Goal: Information Seeking & Learning: Understand process/instructions

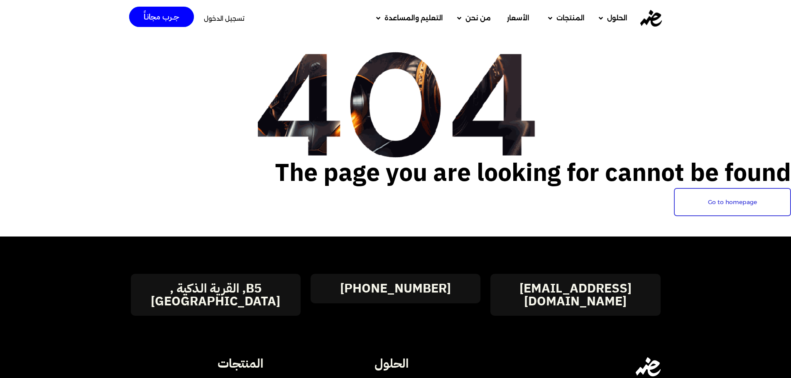
click at [402, 186] on h2 "The page you are looking for cannot be found" at bounding box center [395, 173] width 791 height 30
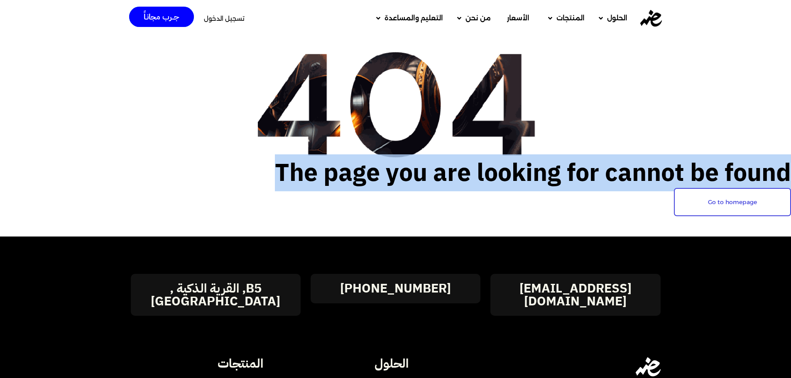
click at [402, 186] on h2 "The page you are looking for cannot be found" at bounding box center [395, 173] width 791 height 30
click at [372, 185] on h2 "The page you are looking for cannot be found" at bounding box center [395, 173] width 791 height 30
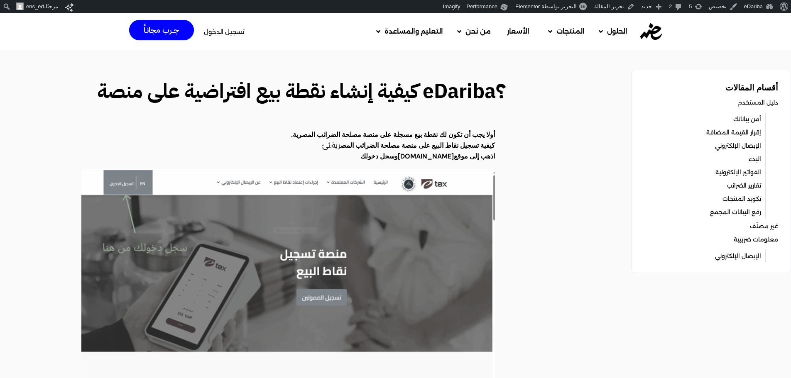
click at [369, 89] on h2 "؟eDariba كيفية إنشاء نقطة بيع افتراضية على منصة" at bounding box center [298, 91] width 414 height 30
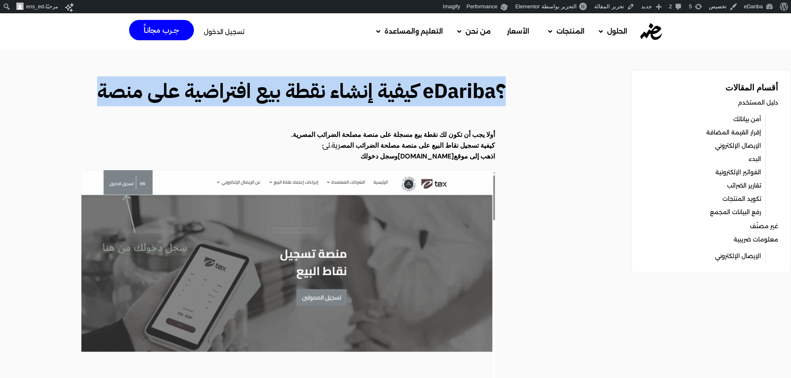
click at [369, 89] on h2 "؟eDariba كيفية إنشاء نقطة بيع افتراضية على منصة" at bounding box center [298, 91] width 414 height 30
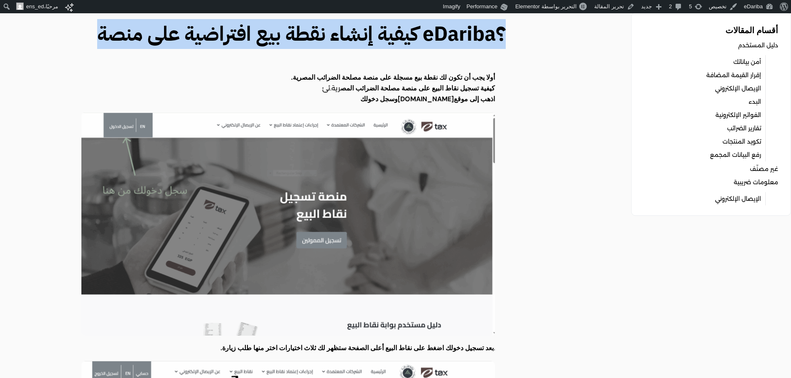
scroll to position [58, 0]
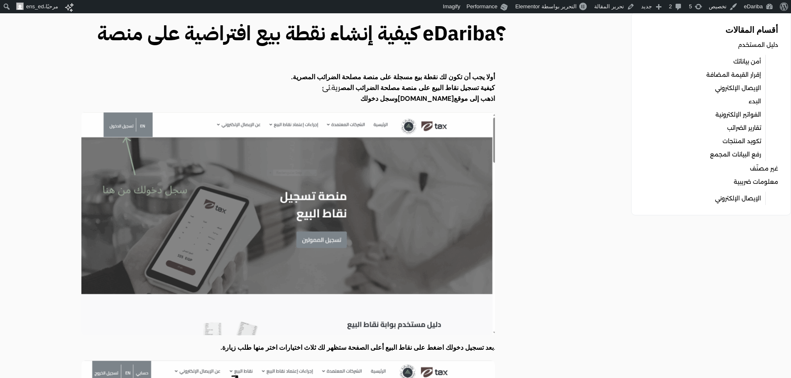
click at [369, 89] on strong "كيفية تسجيل نقاط البيع على منصة مصلحة الضرائب المص" at bounding box center [417, 87] width 154 height 9
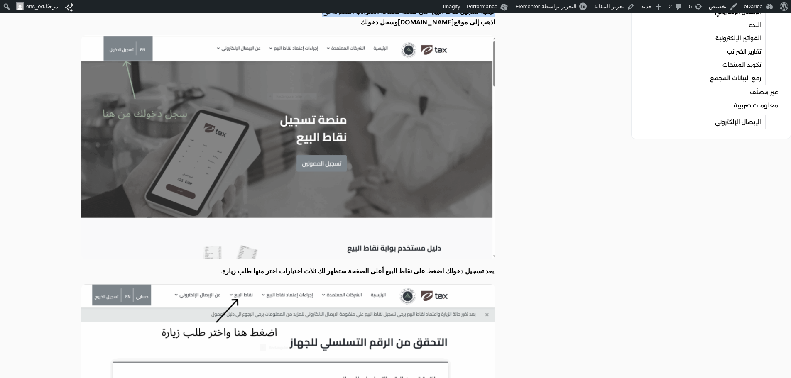
scroll to position [0, 0]
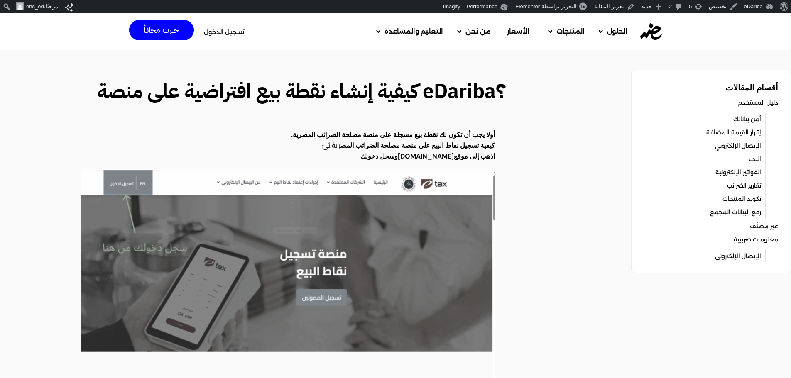
click at [461, 152] on p "اذهب إلى موقع pos.eg وسجل دخولك" at bounding box center [288, 156] width 414 height 11
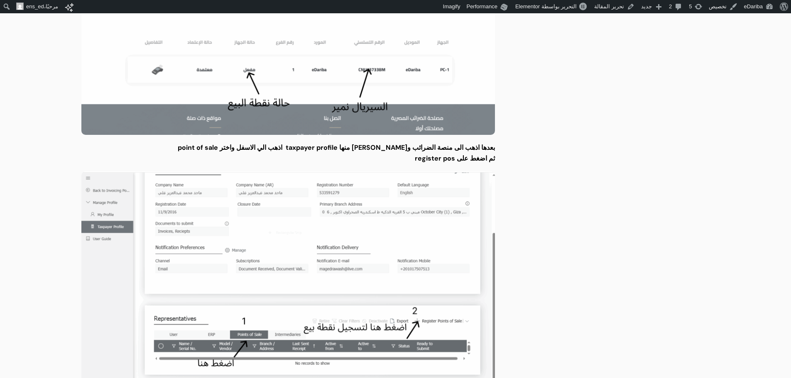
scroll to position [1006, 0]
click at [461, 152] on p "بعدها اذهب الى منصة الضرائب واختر منها taxpayer profile اذهب الي الاسفل واختر p…" at bounding box center [288, 147] width 414 height 11
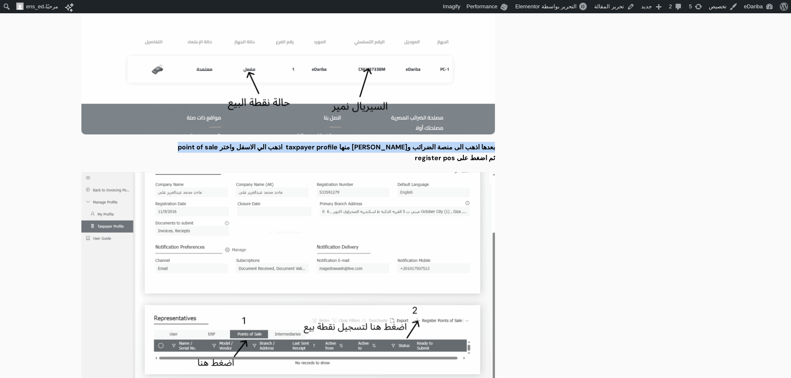
click at [461, 152] on p "بعدها اذهب الى منصة الضرائب واختر منها taxpayer profile اذهب الي الاسفل واختر p…" at bounding box center [288, 147] width 414 height 11
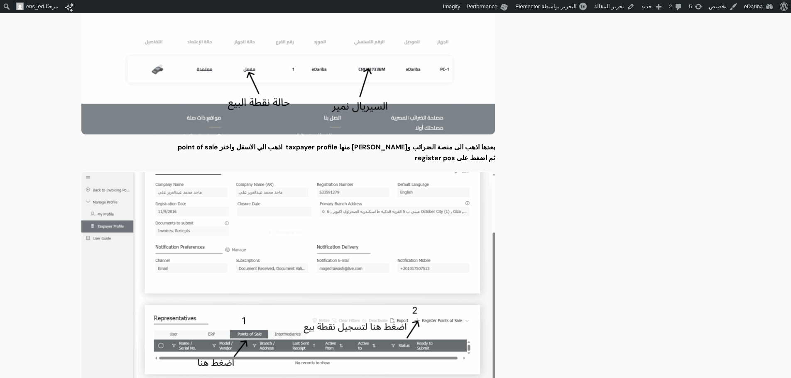
click at [465, 162] on p "ثم اضغط على register pos" at bounding box center [288, 158] width 414 height 11
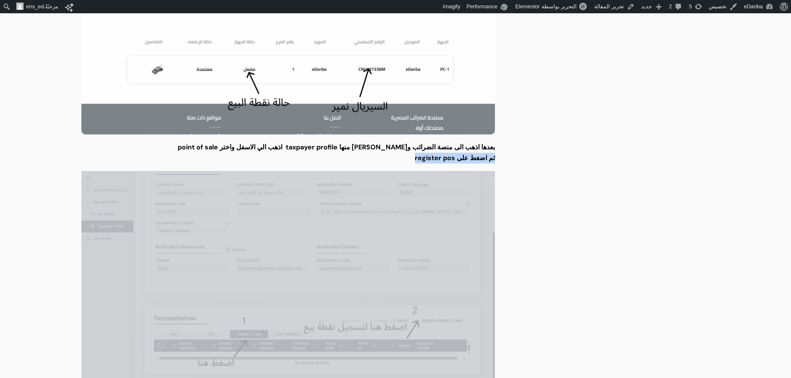
click at [465, 162] on p "ثم اضغط على register pos" at bounding box center [288, 158] width 414 height 11
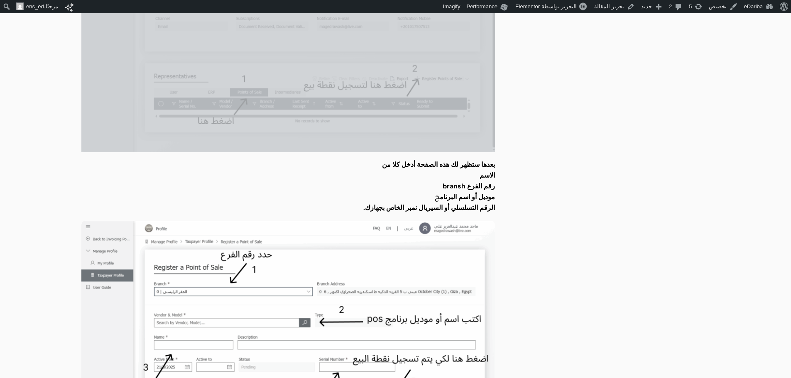
scroll to position [1248, 0]
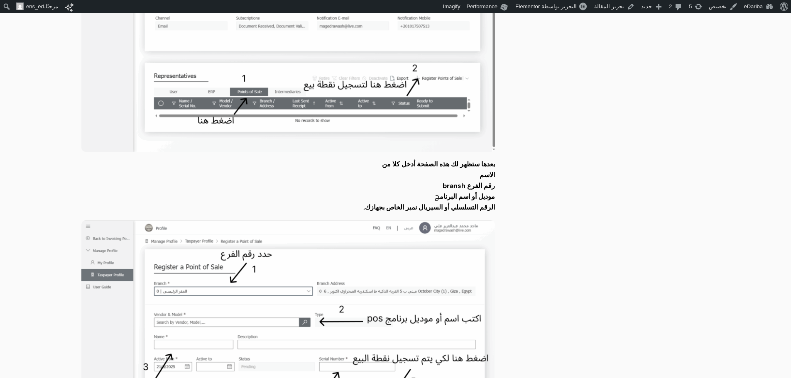
click at [482, 169] on p "بعدها ستظهر لك هذه الصفحة أدخل كلا من" at bounding box center [288, 164] width 414 height 11
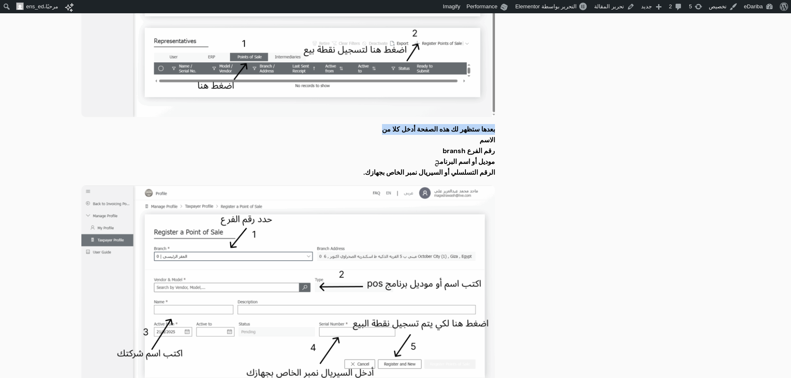
scroll to position [1283, 0]
click at [482, 169] on strong "الرقم التسلسلي أو السيريال نمبر الخاص بجهازك." at bounding box center [429, 172] width 132 height 9
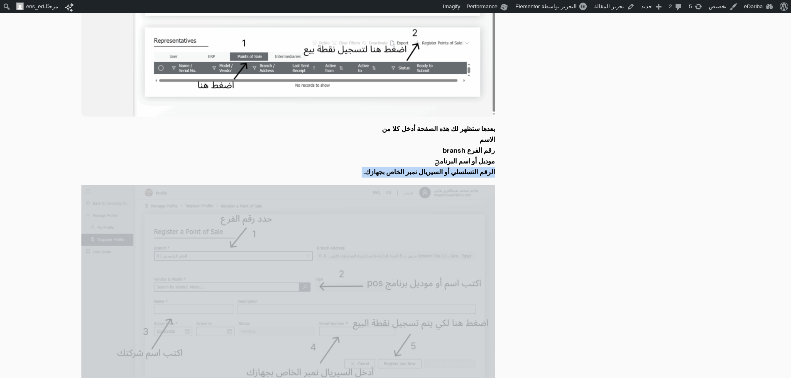
click at [482, 169] on strong "الرقم التسلسلي أو السيريال نمبر الخاص بجهازك." at bounding box center [429, 172] width 132 height 9
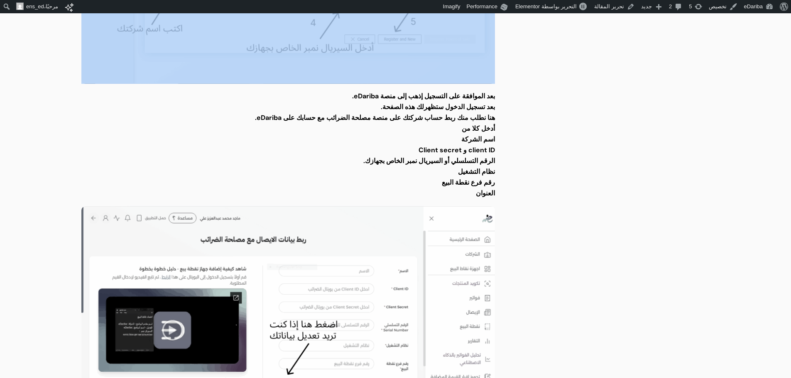
scroll to position [1607, 0]
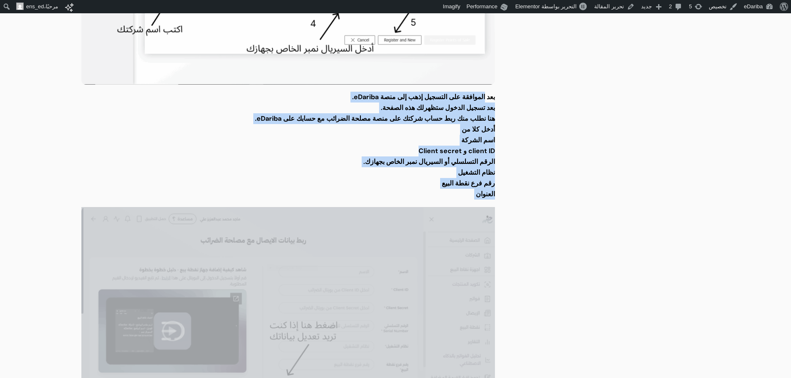
drag, startPoint x: 475, startPoint y: 87, endPoint x: 468, endPoint y: 191, distance: 104.5
click at [468, 191] on p "العنوان" at bounding box center [288, 194] width 414 height 11
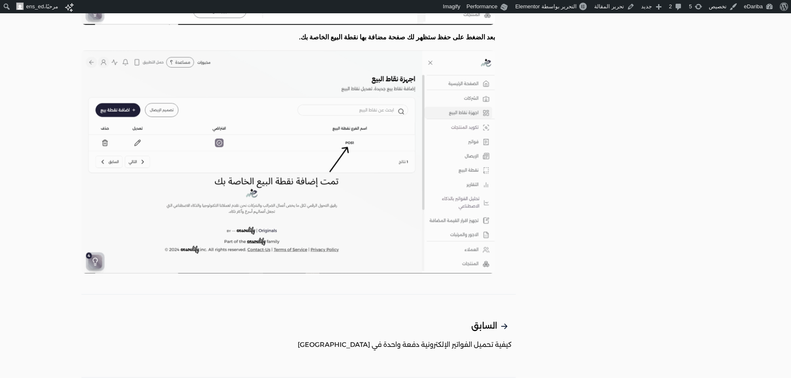
scroll to position [1724, 0]
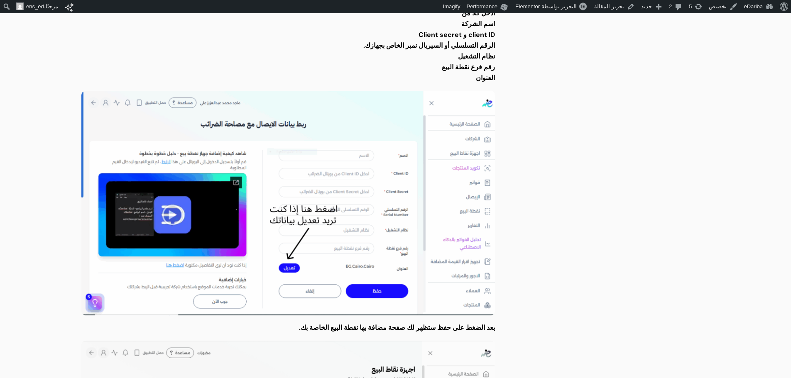
click at [279, 225] on img at bounding box center [288, 203] width 414 height 225
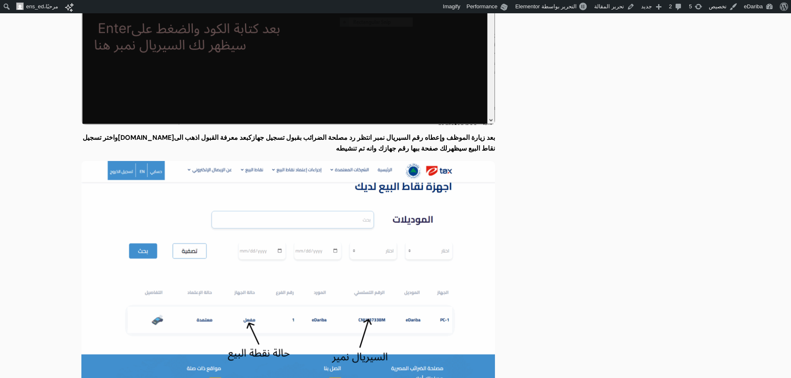
scroll to position [658, 0]
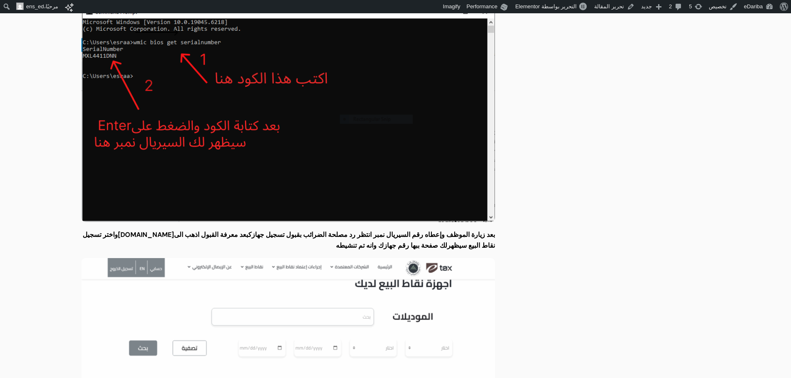
click at [282, 136] on img at bounding box center [288, 114] width 414 height 218
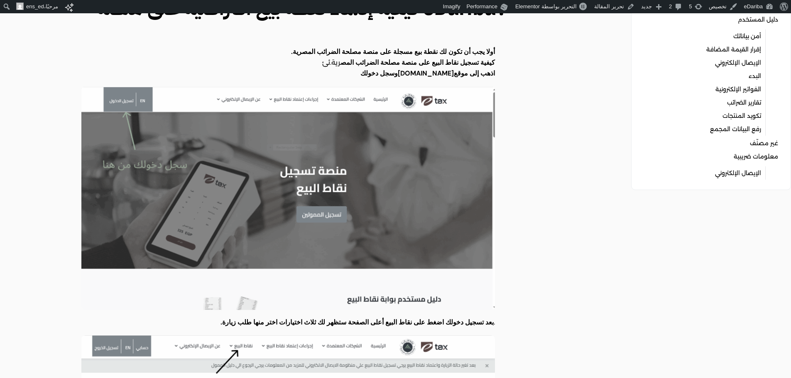
scroll to position [0, 0]
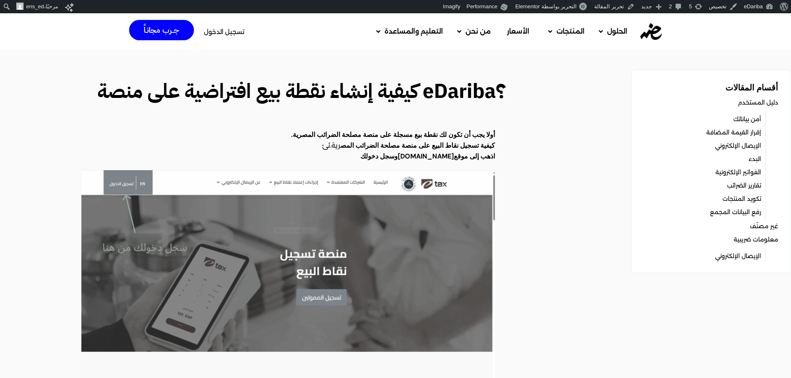
click at [437, 96] on h2 "؟eDariba كيفية إنشاء نقطة بيع افتراضية على منصة" at bounding box center [298, 91] width 414 height 30
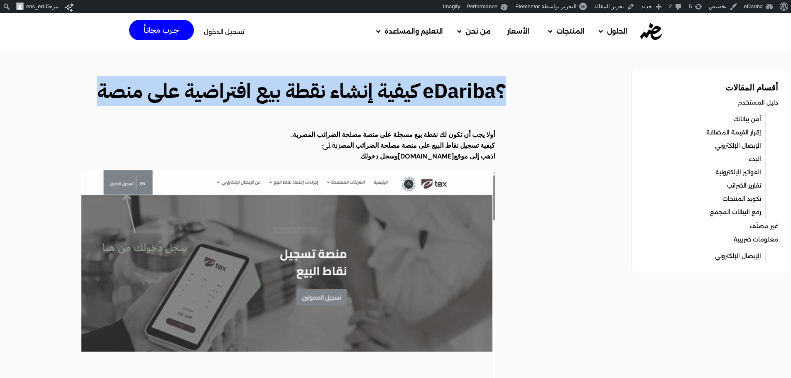
click at [437, 96] on h2 "؟eDariba كيفية إنشاء نقطة بيع افتراضية على منصة" at bounding box center [298, 91] width 414 height 30
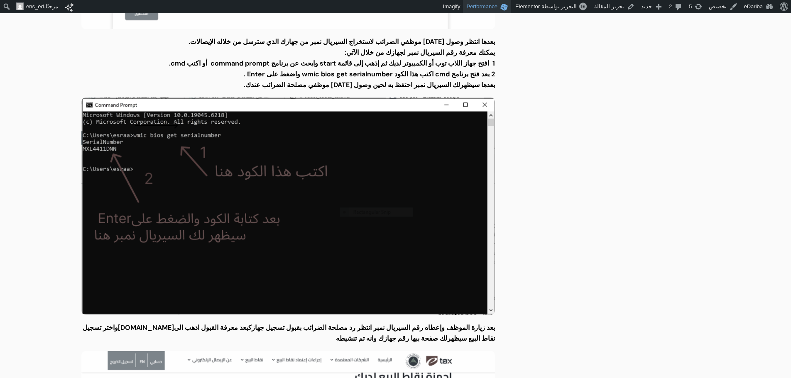
scroll to position [558, 0]
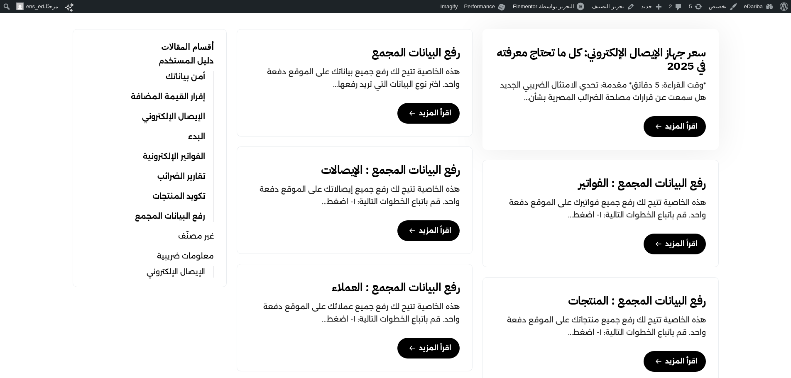
scroll to position [222, 0]
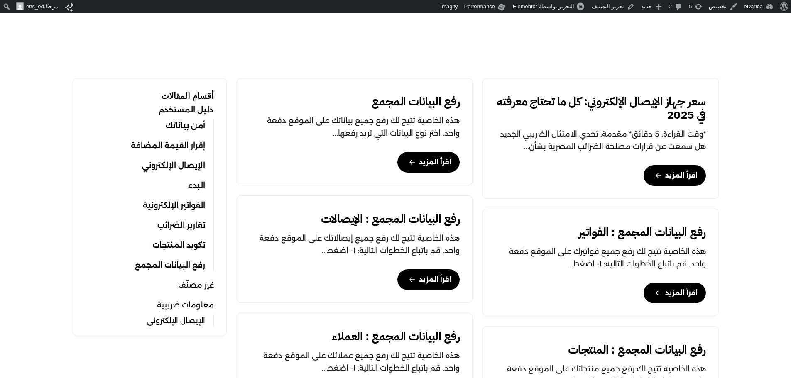
click at [188, 164] on link "الإيصال الإلكتروني" at bounding box center [173, 166] width 63 height 12
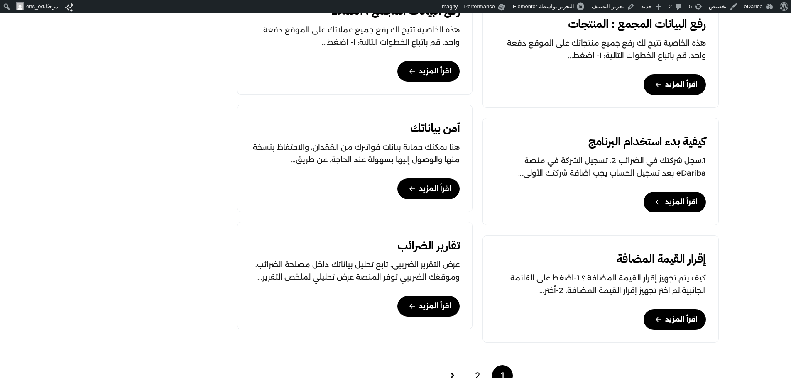
scroll to position [548, 0]
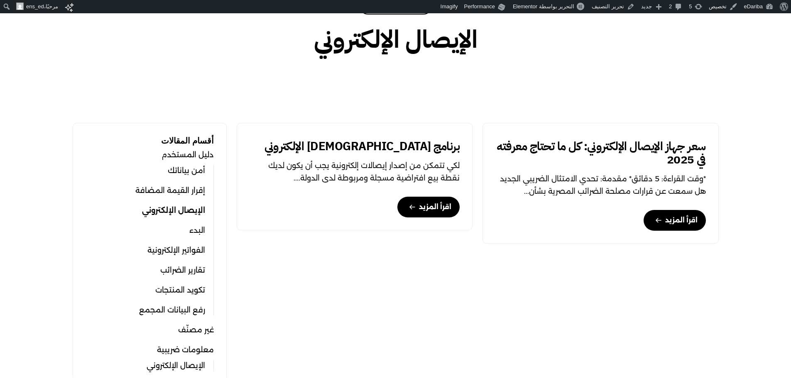
scroll to position [177, 0]
click at [191, 155] on link "دليل المستخدم" at bounding box center [188, 155] width 52 height 12
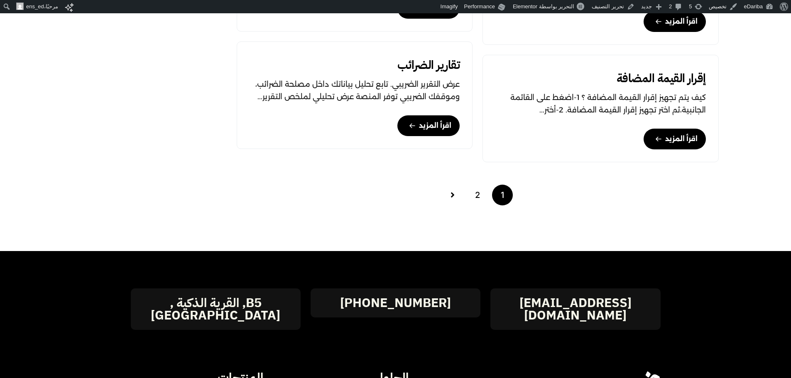
scroll to position [718, 0]
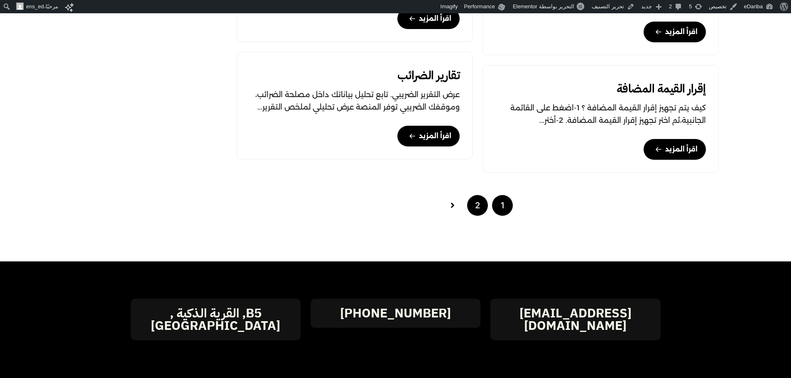
click at [475, 211] on link "2" at bounding box center [477, 205] width 21 height 21
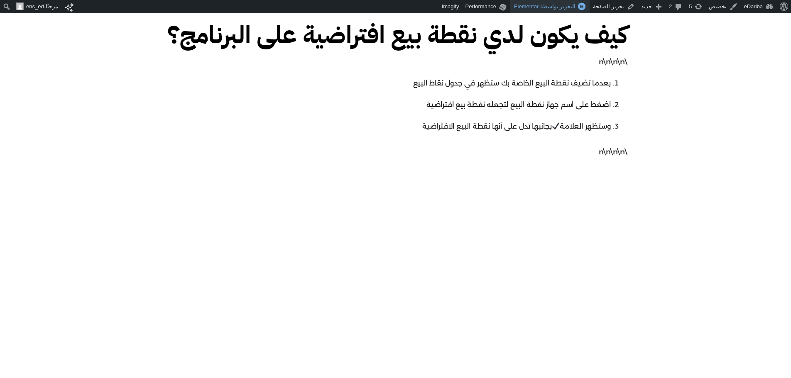
scroll to position [1090, 0]
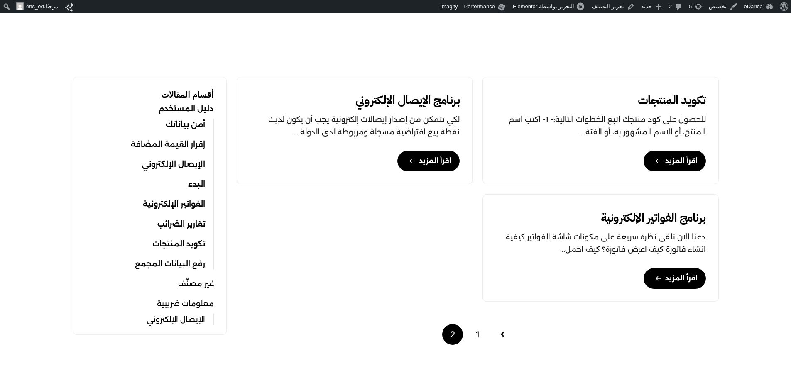
scroll to position [223, 0]
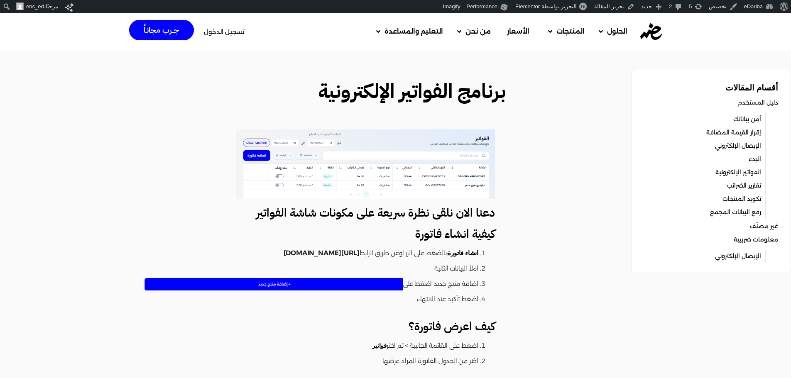
click at [447, 232] on h3 "كيفية انشاء فاتورة" at bounding box center [288, 234] width 414 height 15
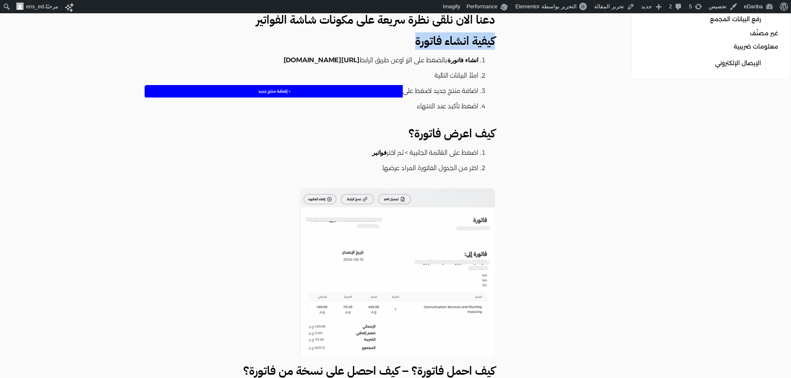
scroll to position [193, 0]
click at [481, 138] on h3 "كيف اعرض فاتورة؟" at bounding box center [288, 134] width 414 height 15
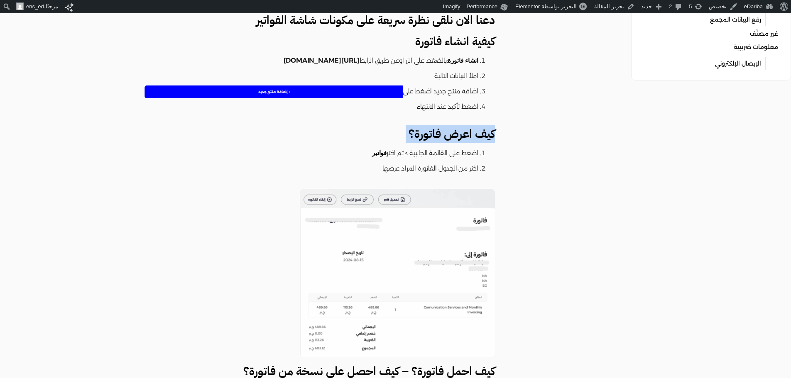
click at [481, 138] on h3 "كيف اعرض فاتورة؟" at bounding box center [288, 134] width 414 height 15
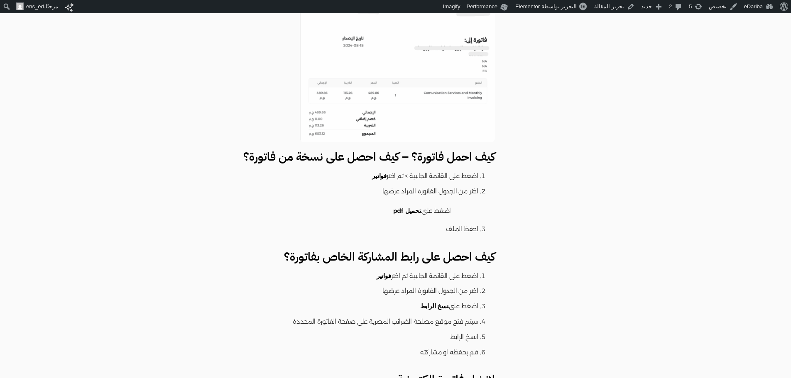
scroll to position [408, 0]
click at [469, 158] on h3 "كيف احمل فاتورة؟ – كيف احصل على نسخة من فاتورة؟" at bounding box center [288, 156] width 414 height 15
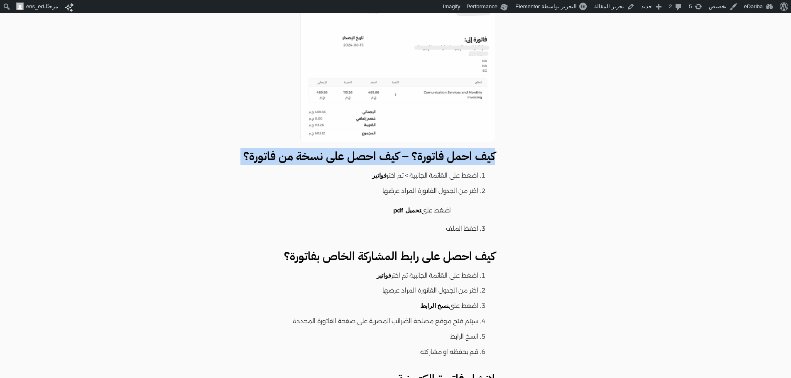
click at [469, 158] on h3 "كيف احمل فاتورة؟ – كيف احصل على نسخة من فاتورة؟" at bounding box center [288, 156] width 414 height 15
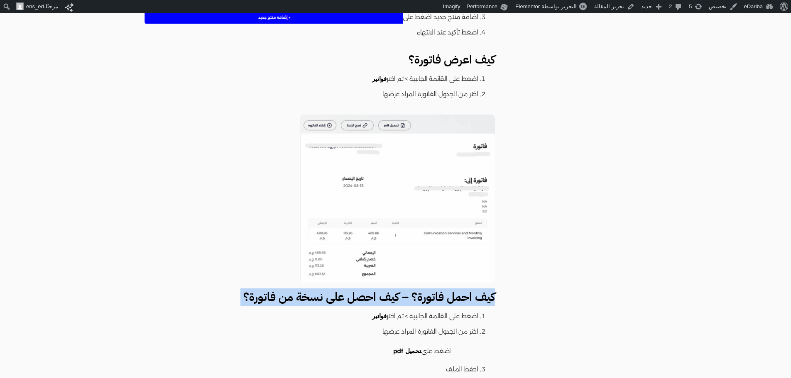
scroll to position [264, 0]
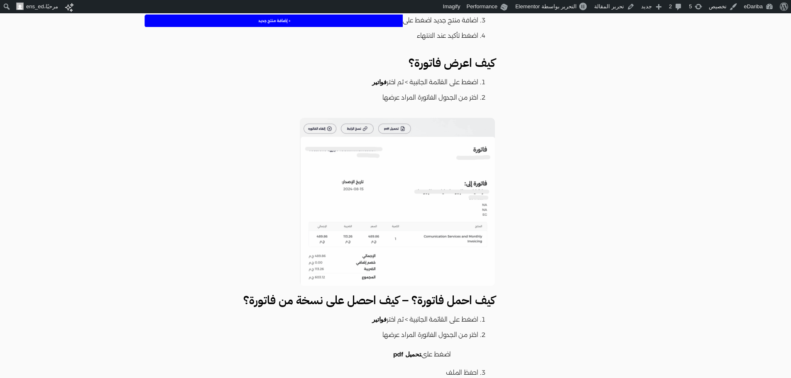
click at [462, 65] on h3 "كيف اعرض فاتورة؟" at bounding box center [288, 63] width 414 height 15
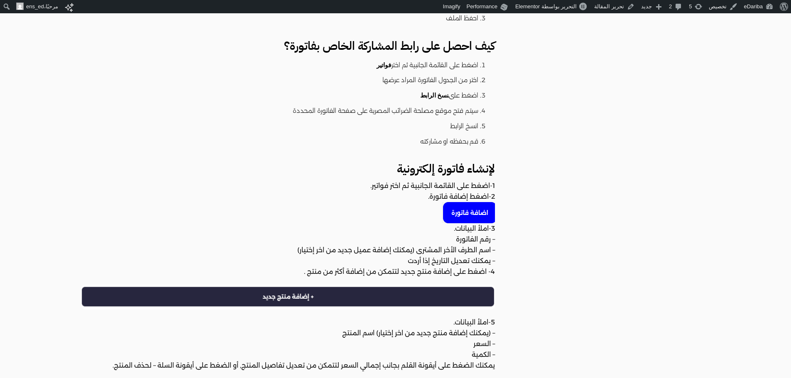
scroll to position [614, 0]
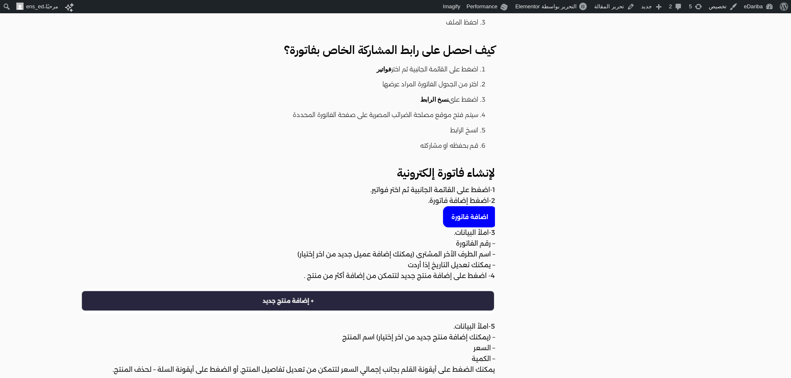
click at [448, 177] on h3 "لإنشاء فاتورة إلكترونية" at bounding box center [288, 173] width 414 height 15
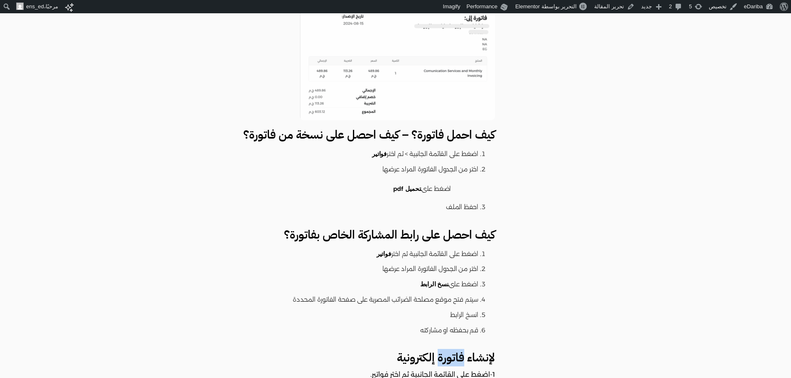
scroll to position [429, 0]
click at [458, 136] on h3 "كيف احمل فاتورة؟ – كيف احصل على نسخة من فاتورة؟" at bounding box center [288, 135] width 414 height 15
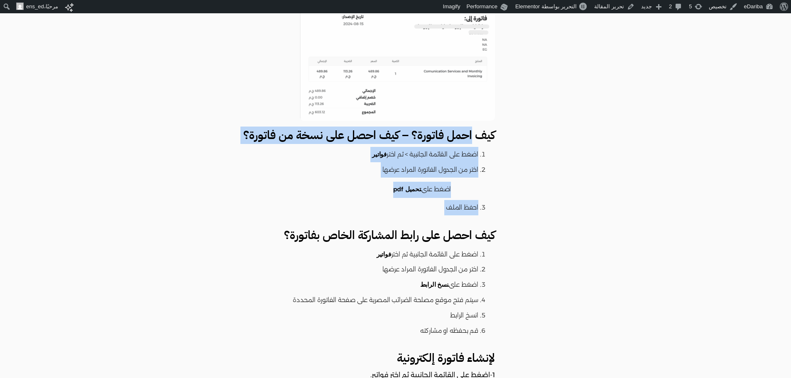
drag, startPoint x: 458, startPoint y: 136, endPoint x: 444, endPoint y: 209, distance: 74.4
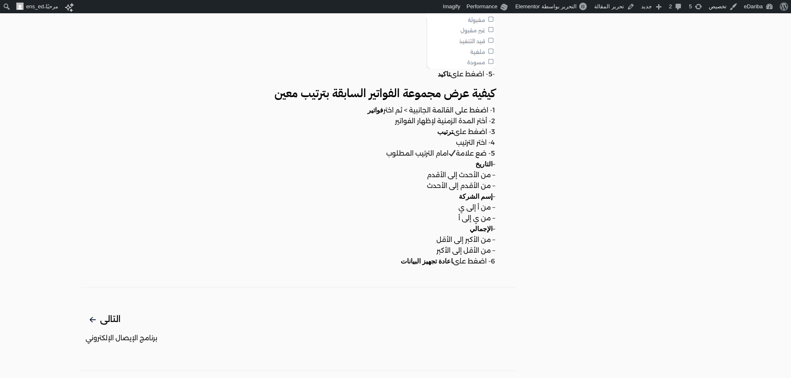
scroll to position [1668, 0]
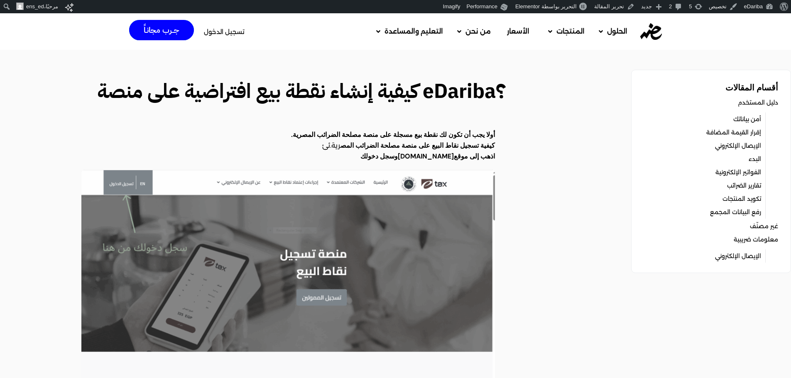
click at [490, 136] on strong "أولا يجب أن تكون لك نقطة بيع مسجلة على منصة مصلحة الضرائب المصرية." at bounding box center [393, 134] width 204 height 9
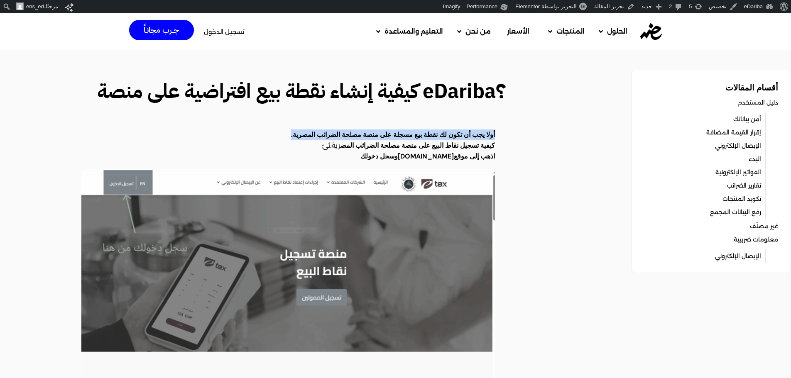
click at [490, 136] on strong "أولا يجب أن تكون لك نقطة بيع مسجلة على منصة مصلحة الضرائب المصرية." at bounding box center [393, 134] width 204 height 9
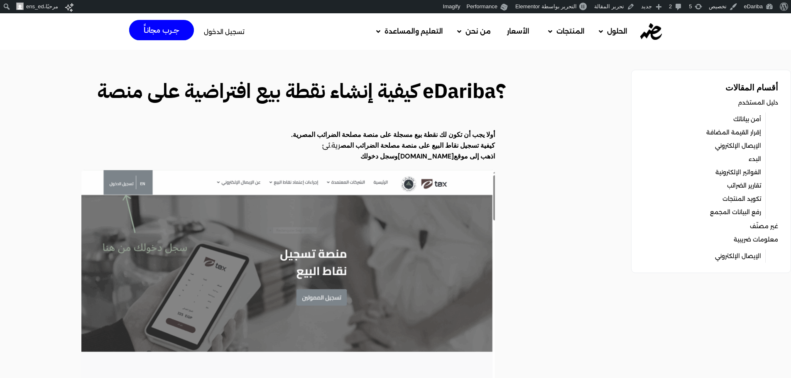
click at [400, 99] on h2 "؟eDariba كيفية إنشاء نقطة بيع افتراضية على منصة" at bounding box center [298, 91] width 414 height 30
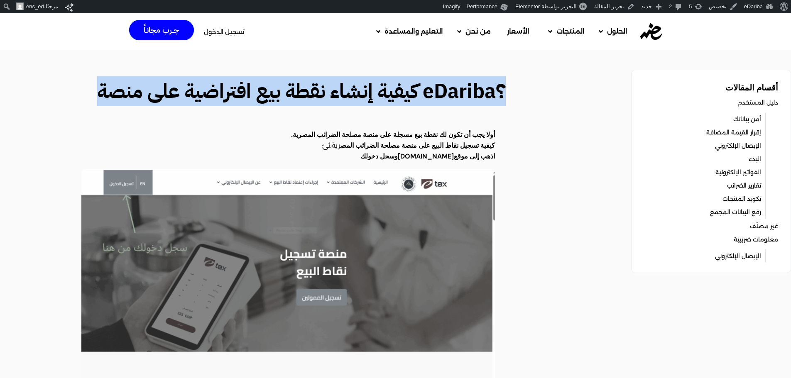
click at [400, 99] on h2 "؟eDariba كيفية إنشاء نقطة بيع افتراضية على منصة" at bounding box center [298, 91] width 414 height 30
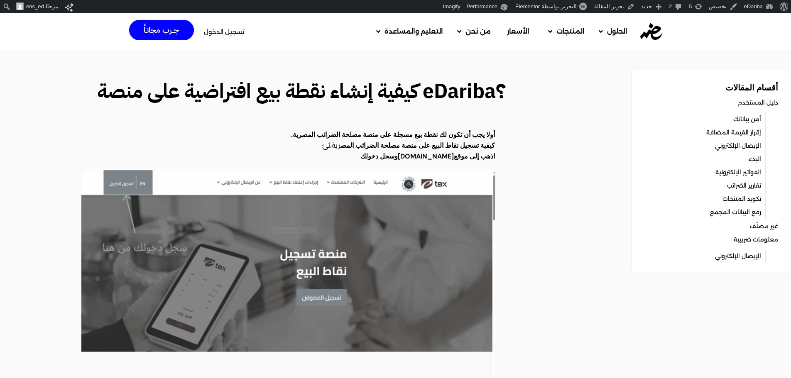
click at [301, 88] on h2 "؟eDariba كيفية إنشاء نقطة بيع افتراضية على منصة" at bounding box center [298, 91] width 414 height 30
drag, startPoint x: 301, startPoint y: 88, endPoint x: 272, endPoint y: 88, distance: 28.7
click at [272, 88] on h2 "؟eDariba كيفية إنشاء نقطة بيع افتراضية على منصة" at bounding box center [298, 91] width 414 height 30
click at [476, 140] on p "أولا يجب أن تكون لك نقطة بيع مسجلة على منصة مصلحة الضرائب المصرية." at bounding box center [288, 135] width 414 height 11
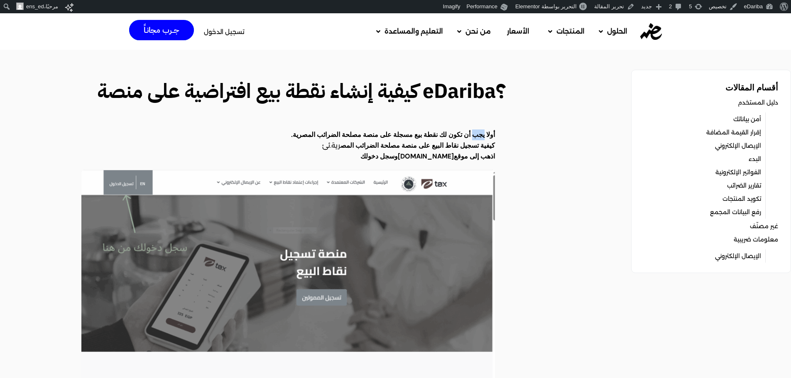
click at [476, 140] on p "أولا يجب أن تكون لك نقطة بيع مسجلة على منصة مصلحة الضرائب المصرية." at bounding box center [288, 135] width 414 height 11
click at [354, 81] on h2 "؟eDariba كيفية إنشاء نقطة بيع افتراضية على منصة" at bounding box center [298, 91] width 414 height 30
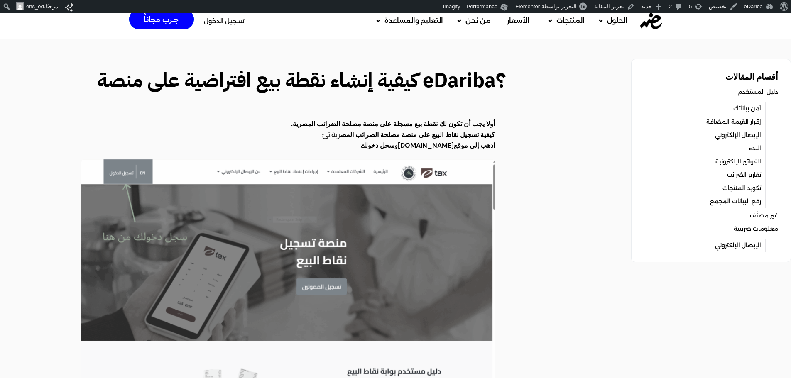
scroll to position [12, 0]
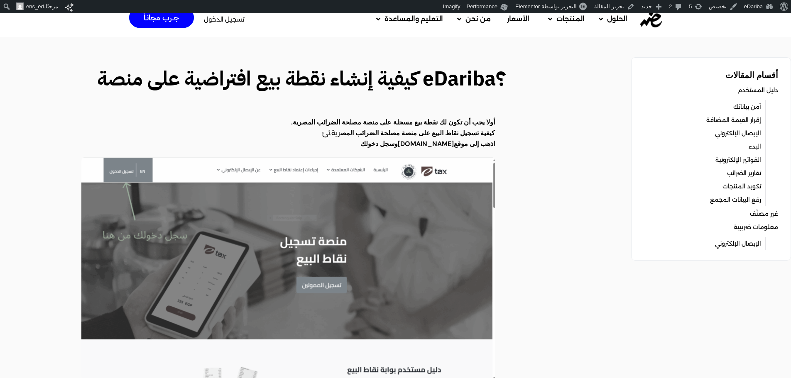
click at [354, 81] on h2 "؟eDariba كيفية إنشاء نقطة بيع افتراضية على منصة" at bounding box center [298, 79] width 414 height 30
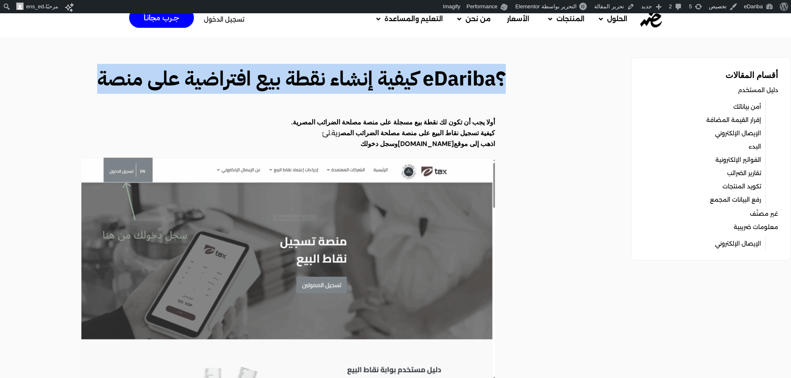
click at [354, 81] on h2 "؟eDariba كيفية إنشاء نقطة بيع افتراضية على منصة" at bounding box center [298, 79] width 414 height 30
